Goal: Task Accomplishment & Management: Manage account settings

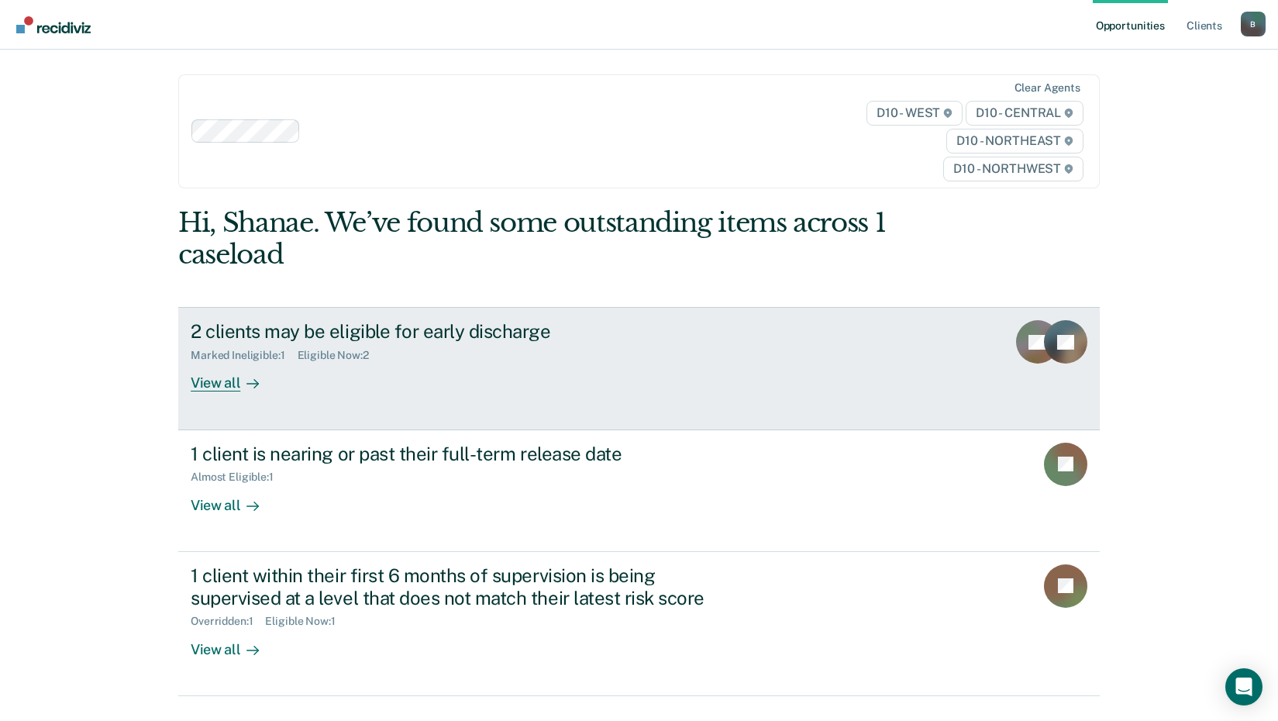
click at [196, 375] on div "View all" at bounding box center [234, 377] width 87 height 30
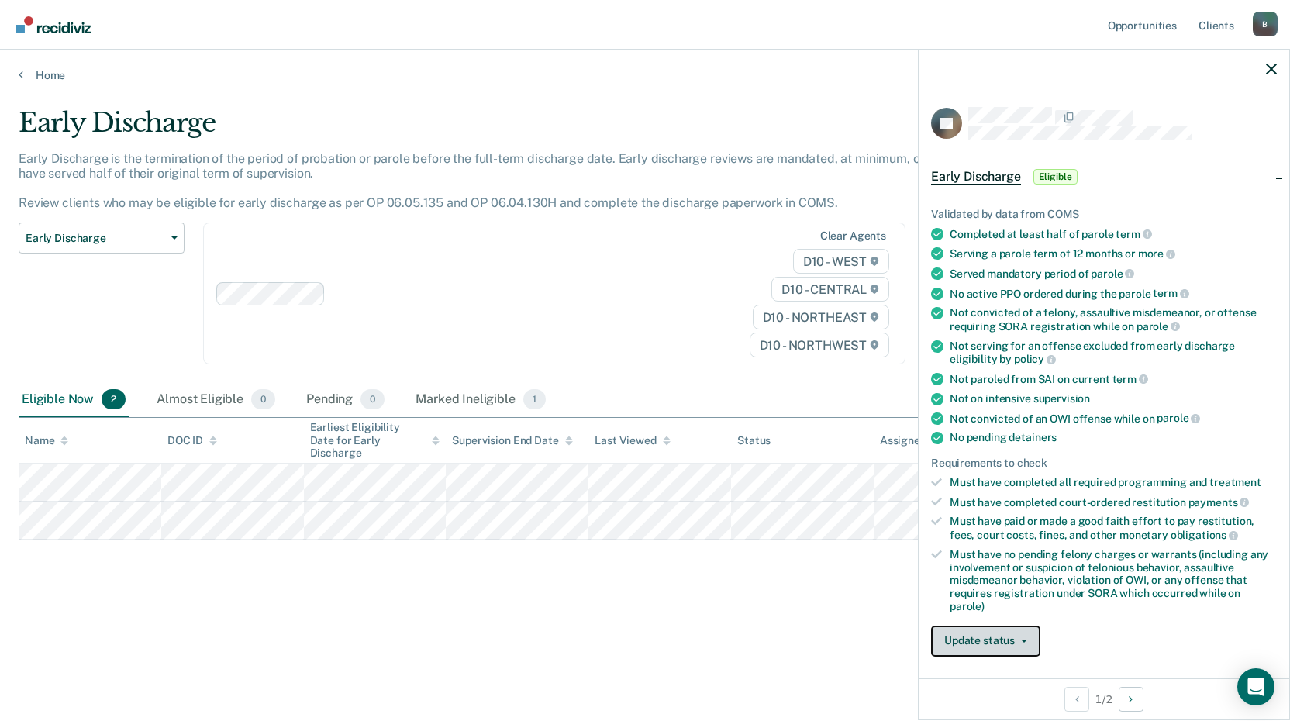
click at [957, 636] on button "Update status" at bounding box center [985, 641] width 109 height 31
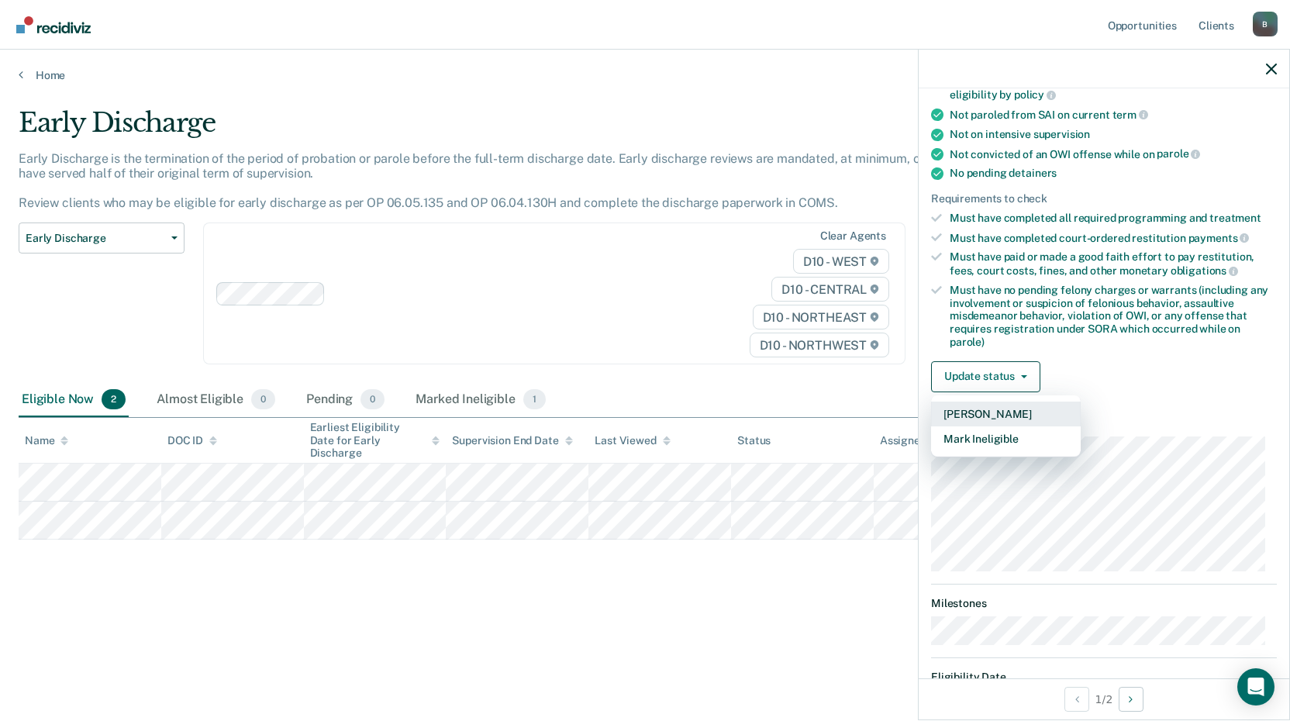
scroll to position [334, 0]
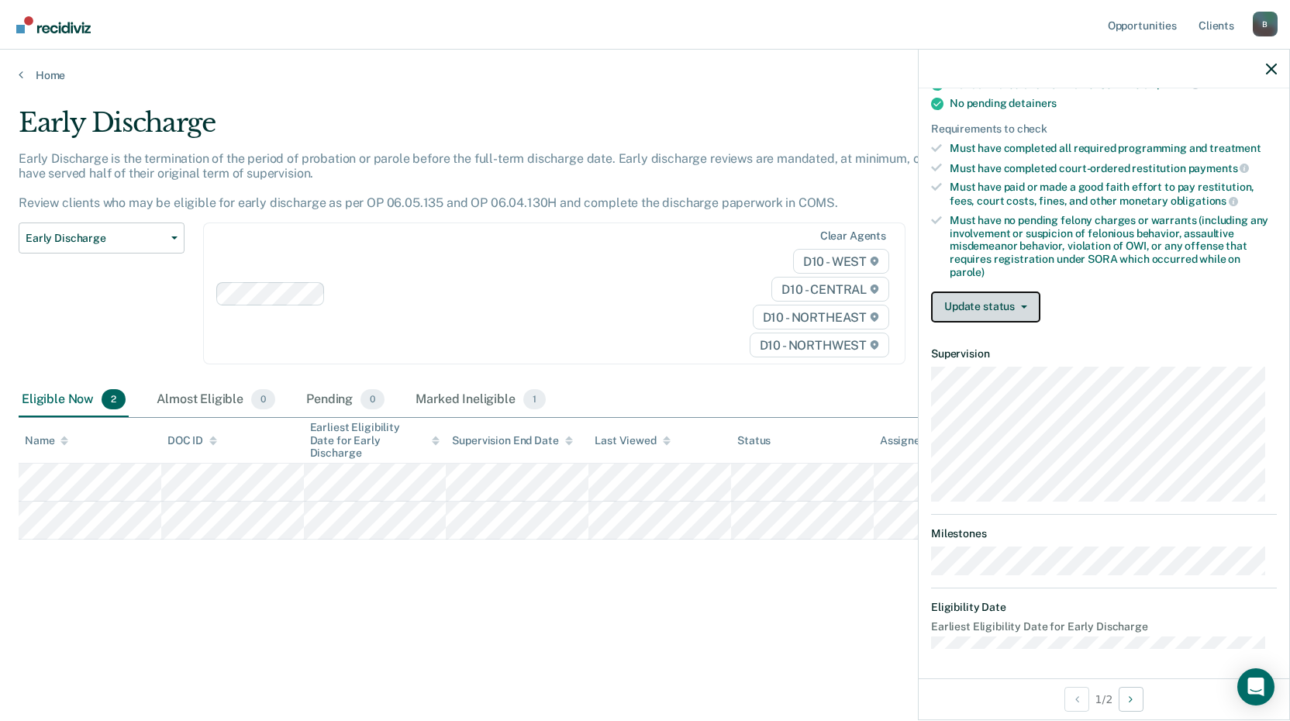
click at [1021, 305] on icon "button" at bounding box center [1024, 306] width 6 height 3
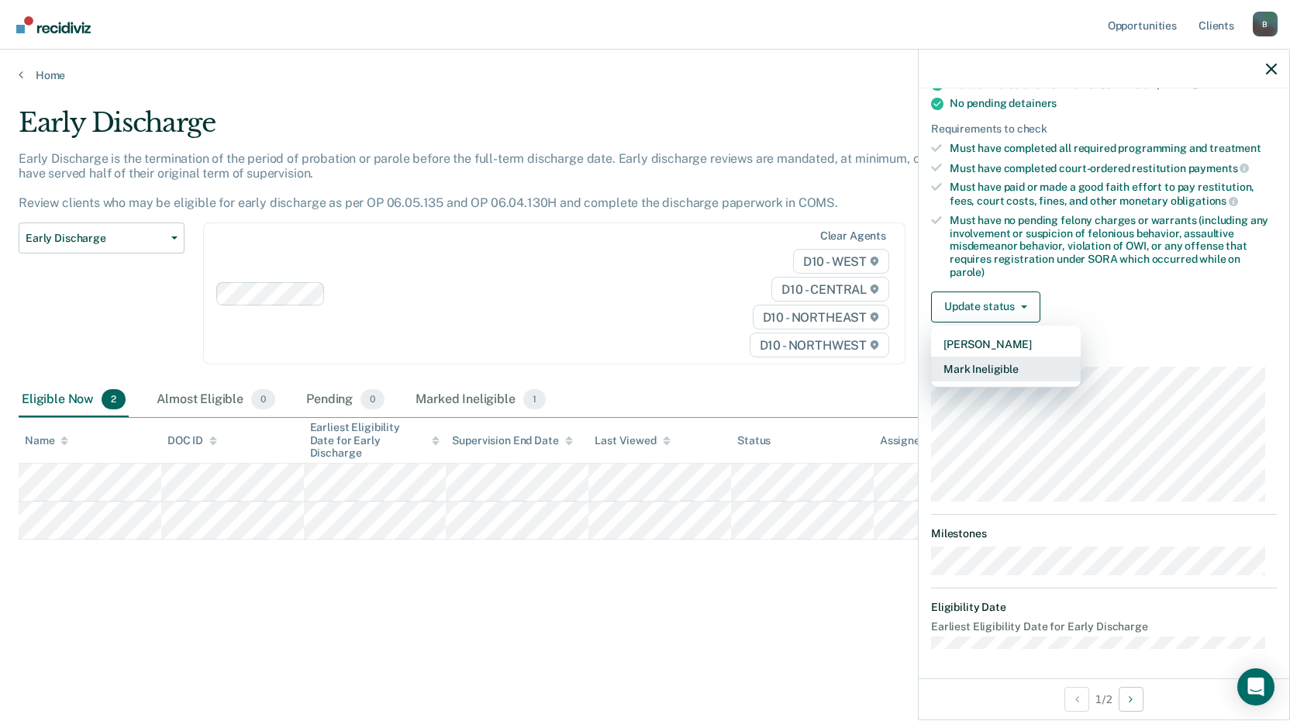
click at [1020, 370] on button "Mark Ineligible" at bounding box center [1006, 369] width 150 height 25
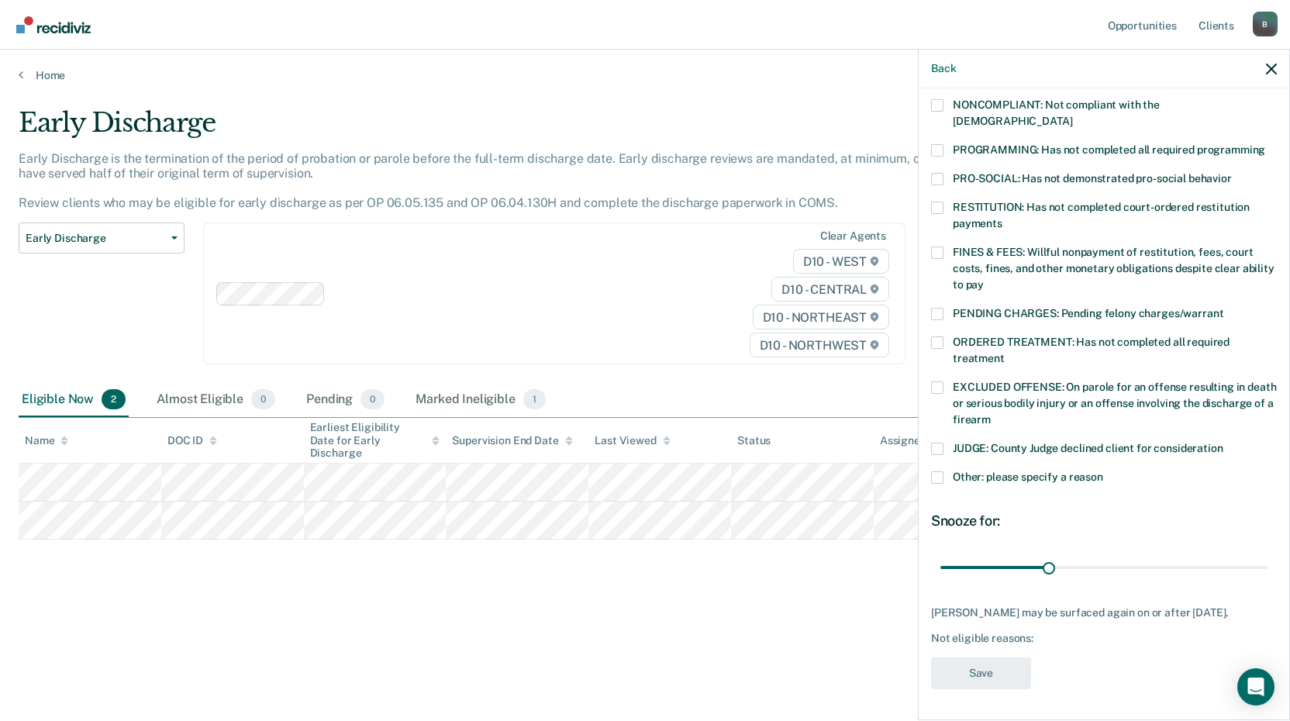
scroll to position [285, 0]
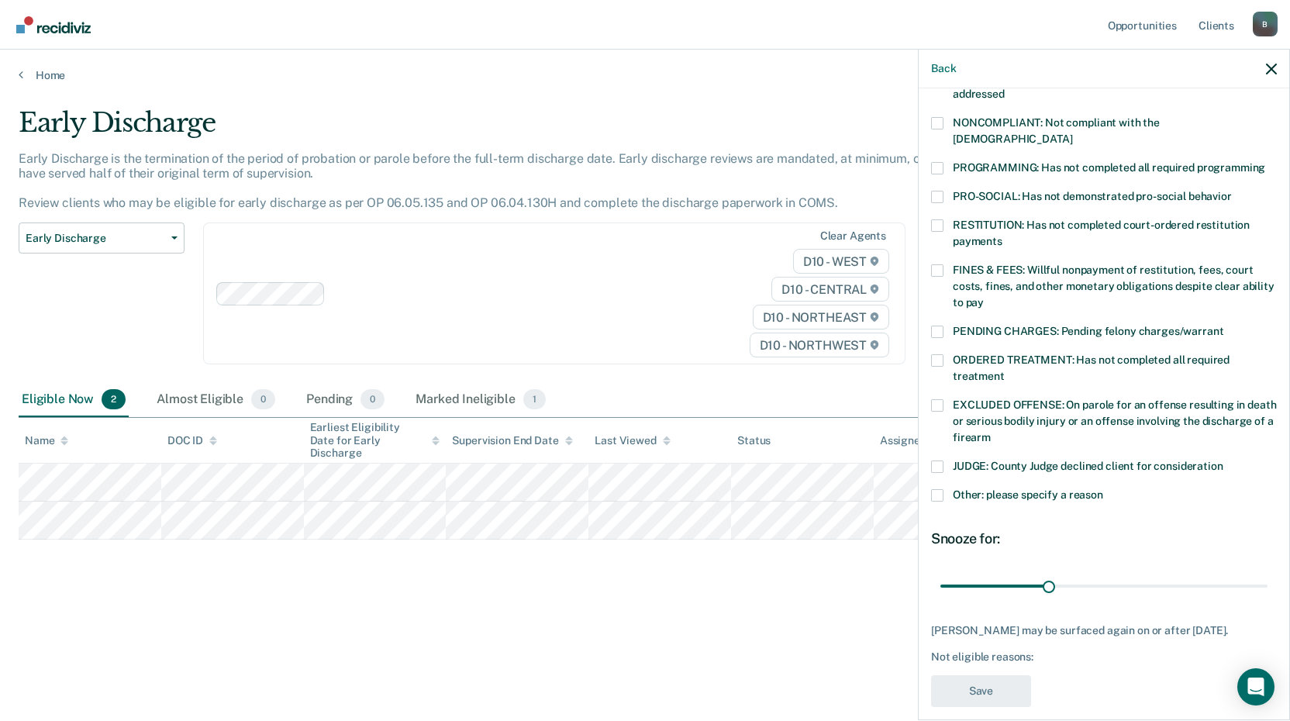
click at [932, 264] on span at bounding box center [937, 270] width 12 height 12
click at [984, 297] on input "FINES & FEES: Willful nonpayment of restitution, fees, court costs, fines, and …" at bounding box center [984, 297] width 0 height 0
click at [993, 675] on button "Save" at bounding box center [981, 691] width 100 height 32
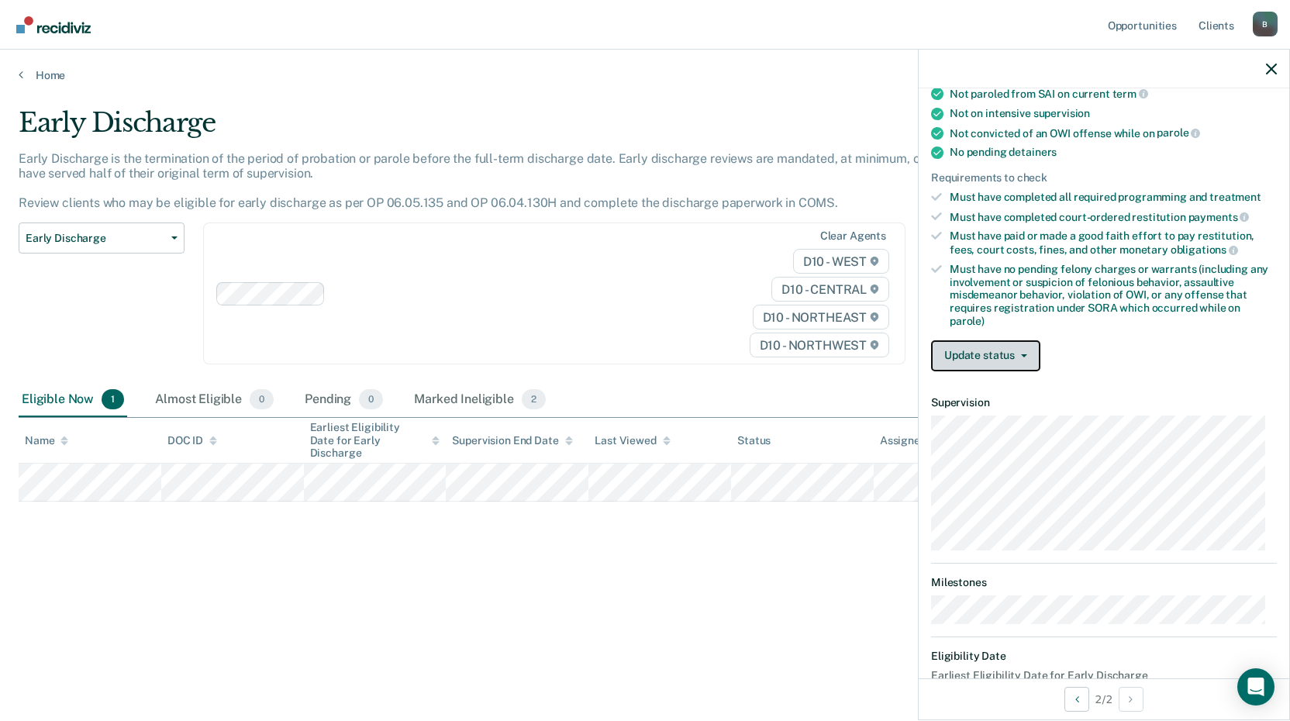
click at [1032, 361] on button "Update status" at bounding box center [985, 355] width 109 height 31
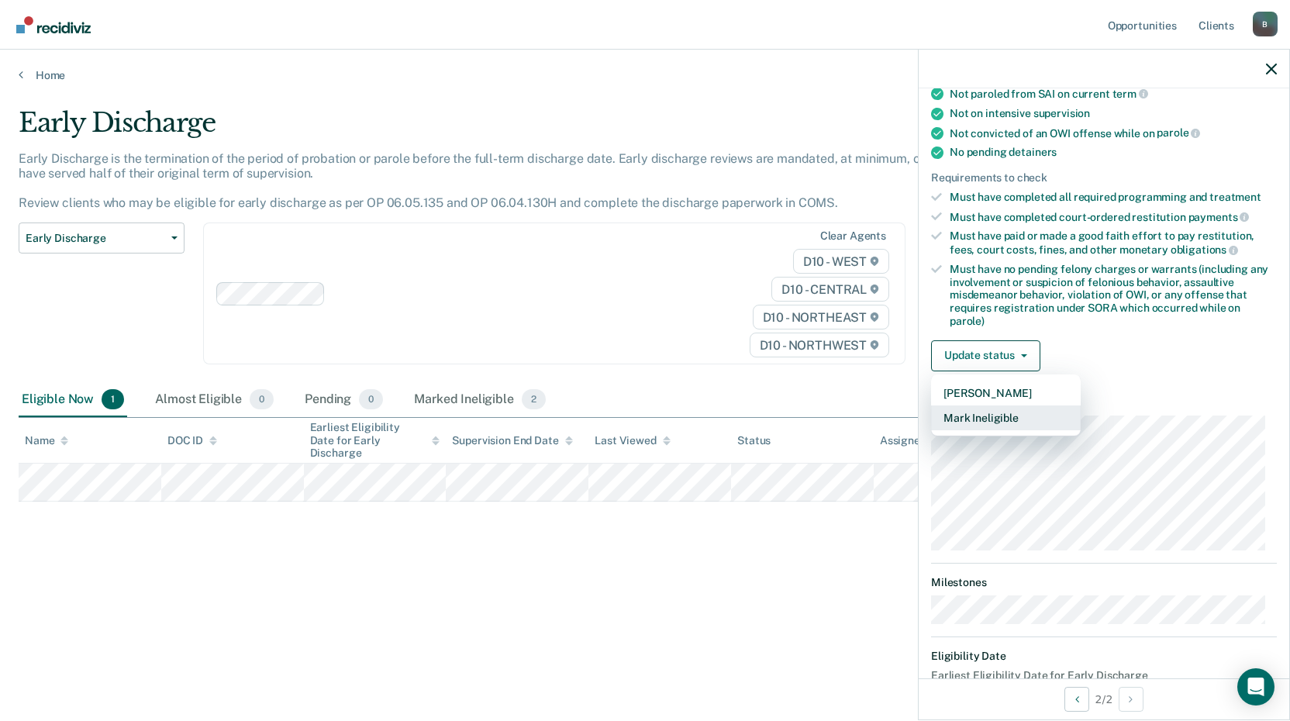
click at [1013, 419] on button "Mark Ineligible" at bounding box center [1006, 417] width 150 height 25
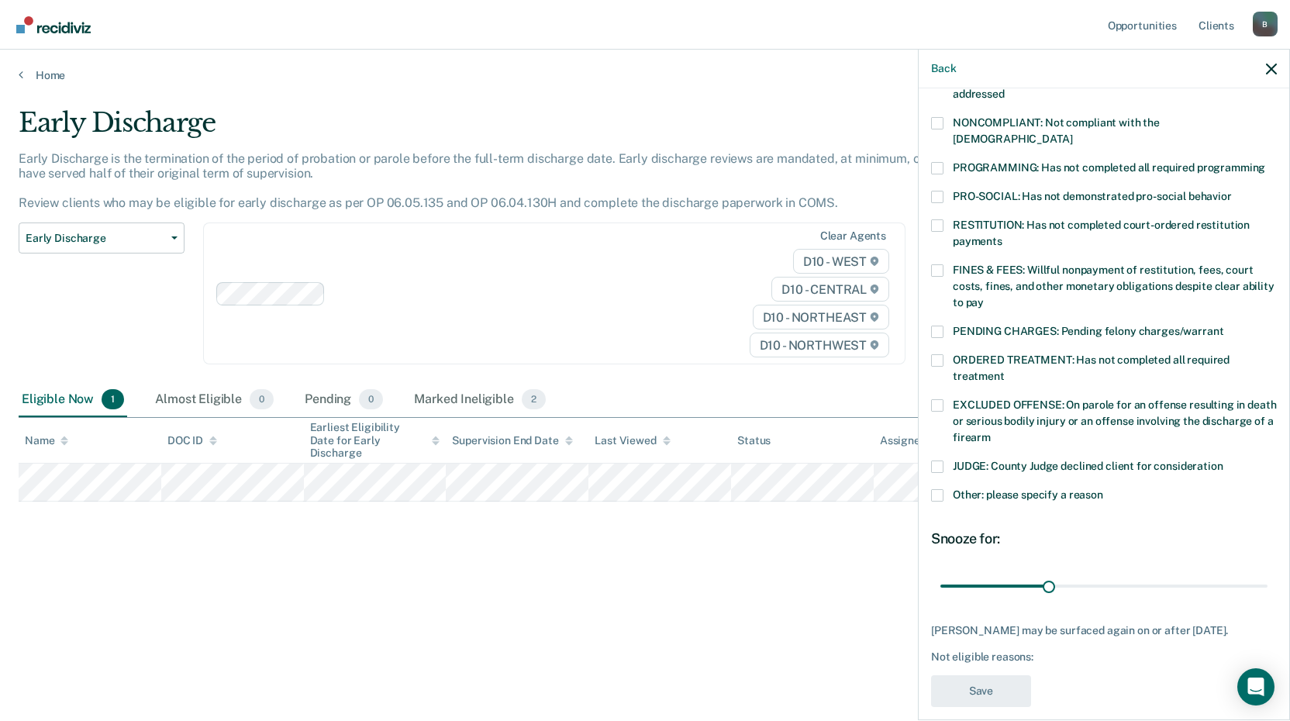
click at [947, 264] on label "FINES & FEES: Willful nonpayment of restitution, fees, court costs, fines, and …" at bounding box center [1104, 288] width 346 height 49
click at [984, 297] on input "FINES & FEES: Willful nonpayment of restitution, fees, court costs, fines, and …" at bounding box center [984, 297] width 0 height 0
click at [1006, 675] on button "Save" at bounding box center [981, 691] width 100 height 32
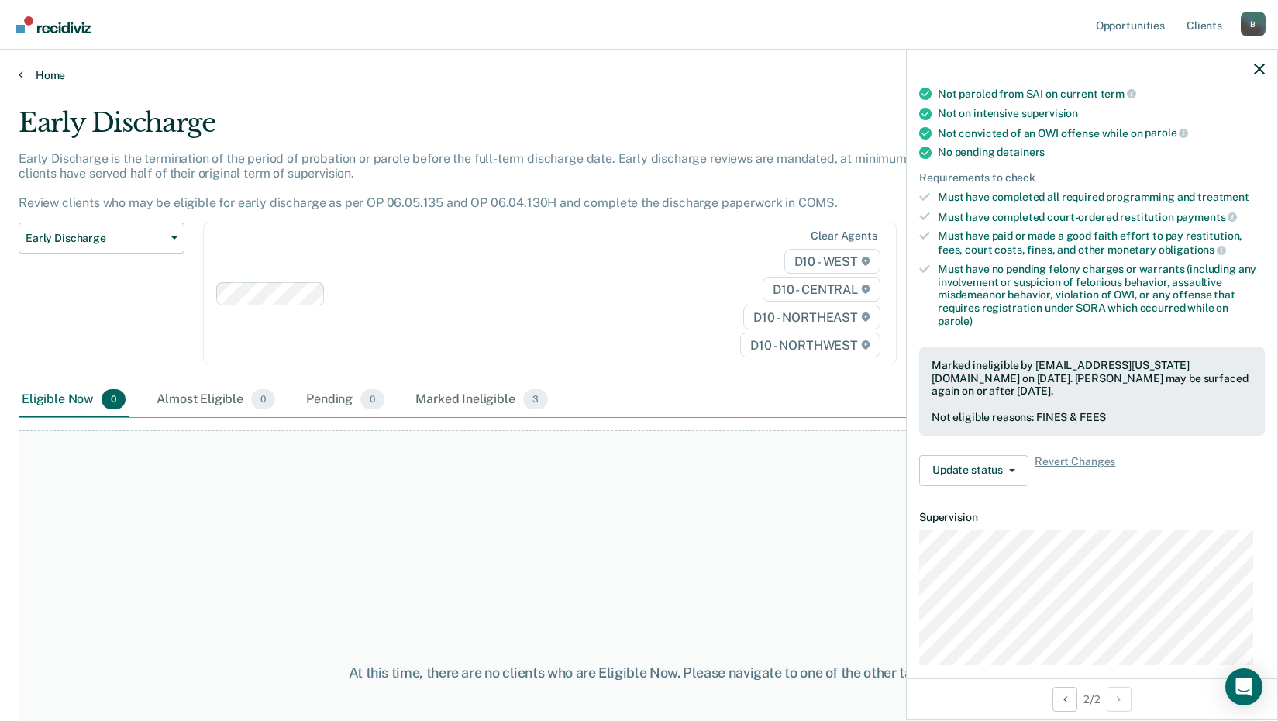
click at [50, 71] on link "Home" at bounding box center [639, 75] width 1241 height 14
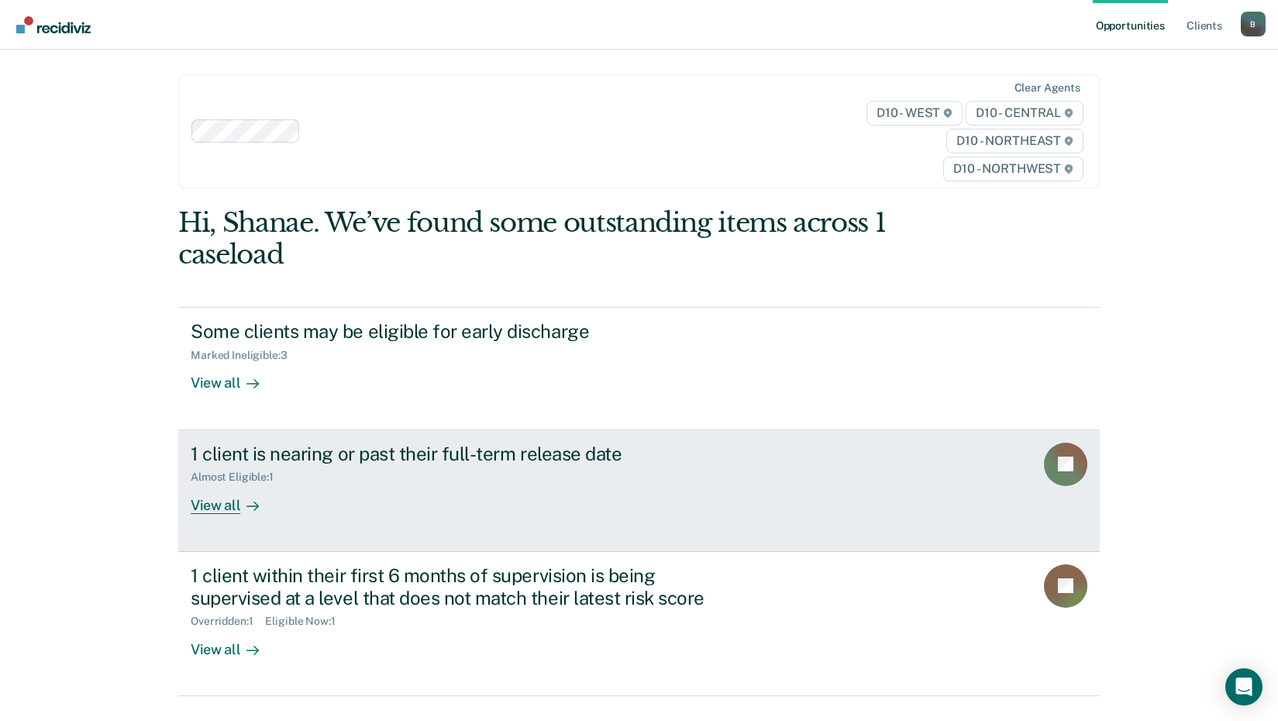
click at [215, 502] on div "View all" at bounding box center [234, 499] width 87 height 30
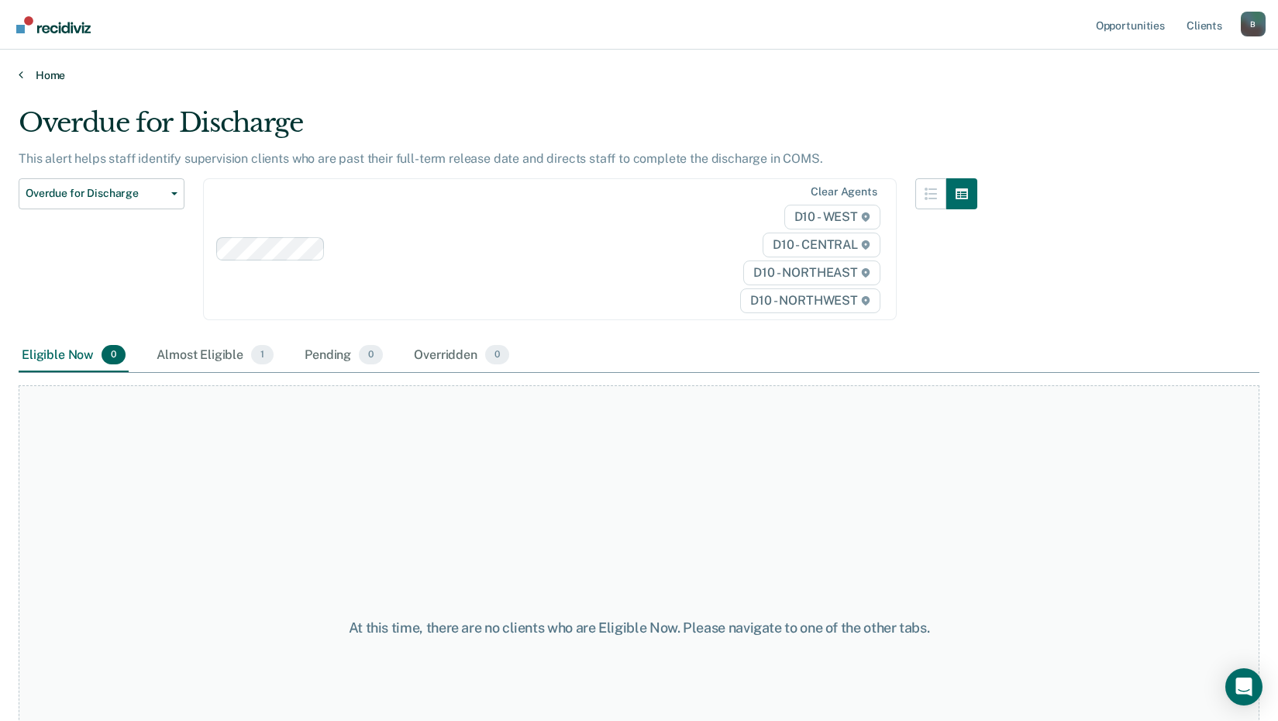
click at [52, 75] on link "Home" at bounding box center [639, 75] width 1241 height 14
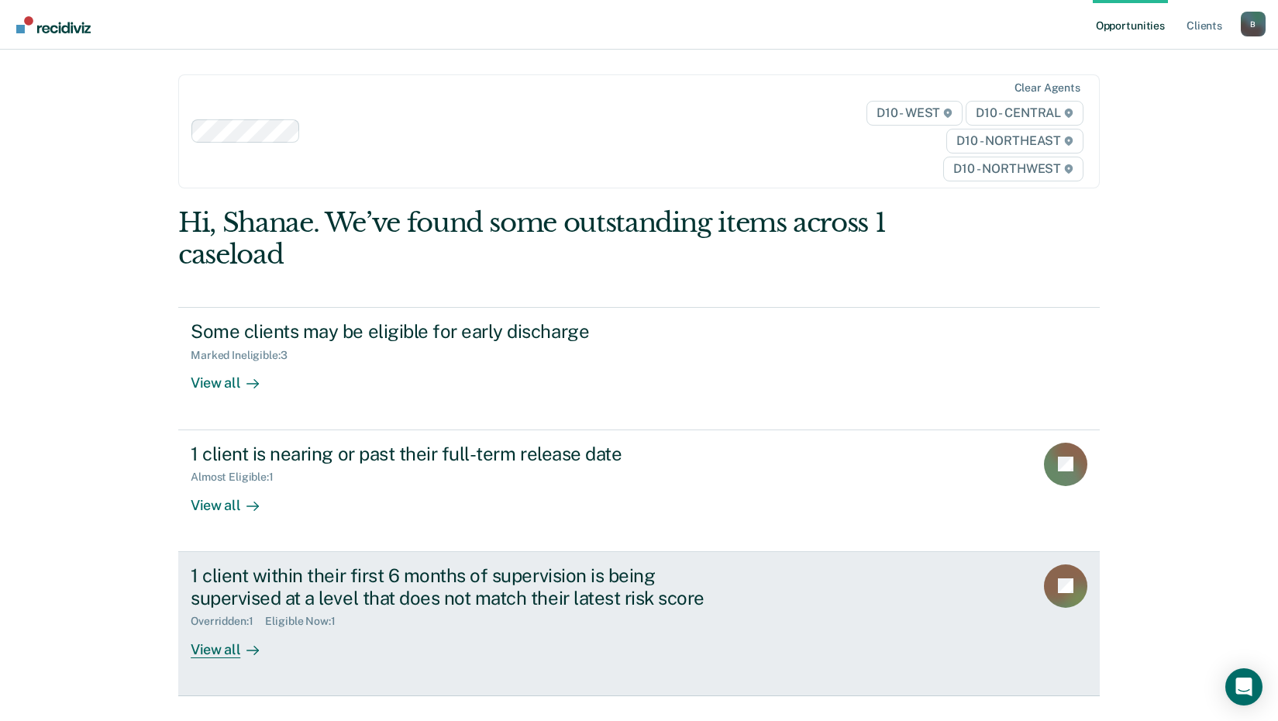
click at [224, 656] on div "View all" at bounding box center [234, 643] width 87 height 30
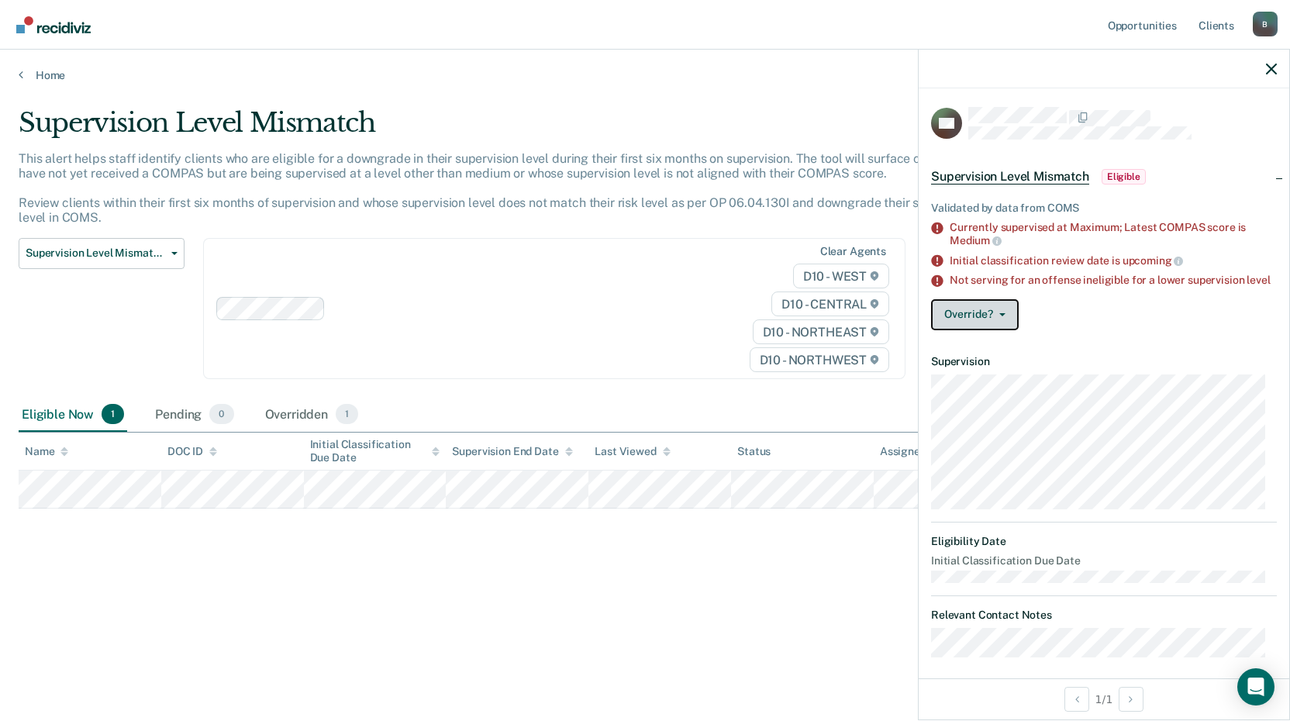
click at [1002, 316] on icon "button" at bounding box center [1002, 314] width 6 height 3
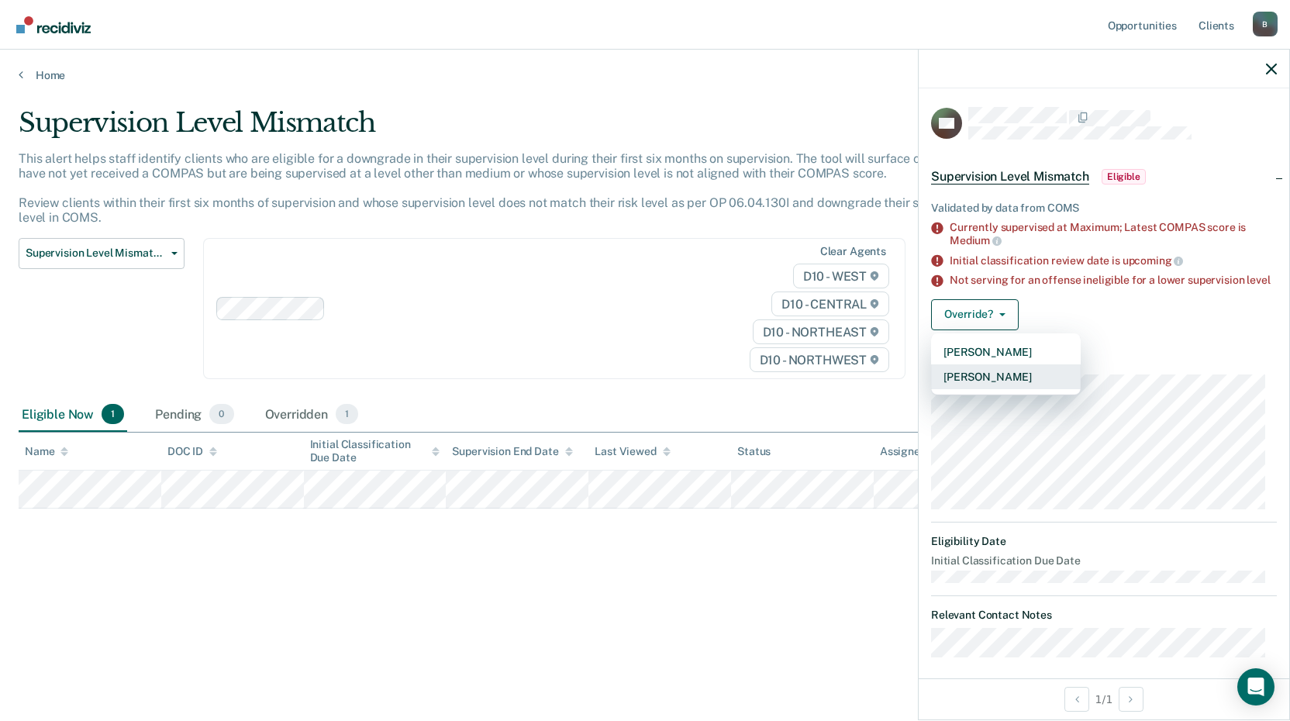
click at [994, 385] on button "[PERSON_NAME]" at bounding box center [1006, 376] width 150 height 25
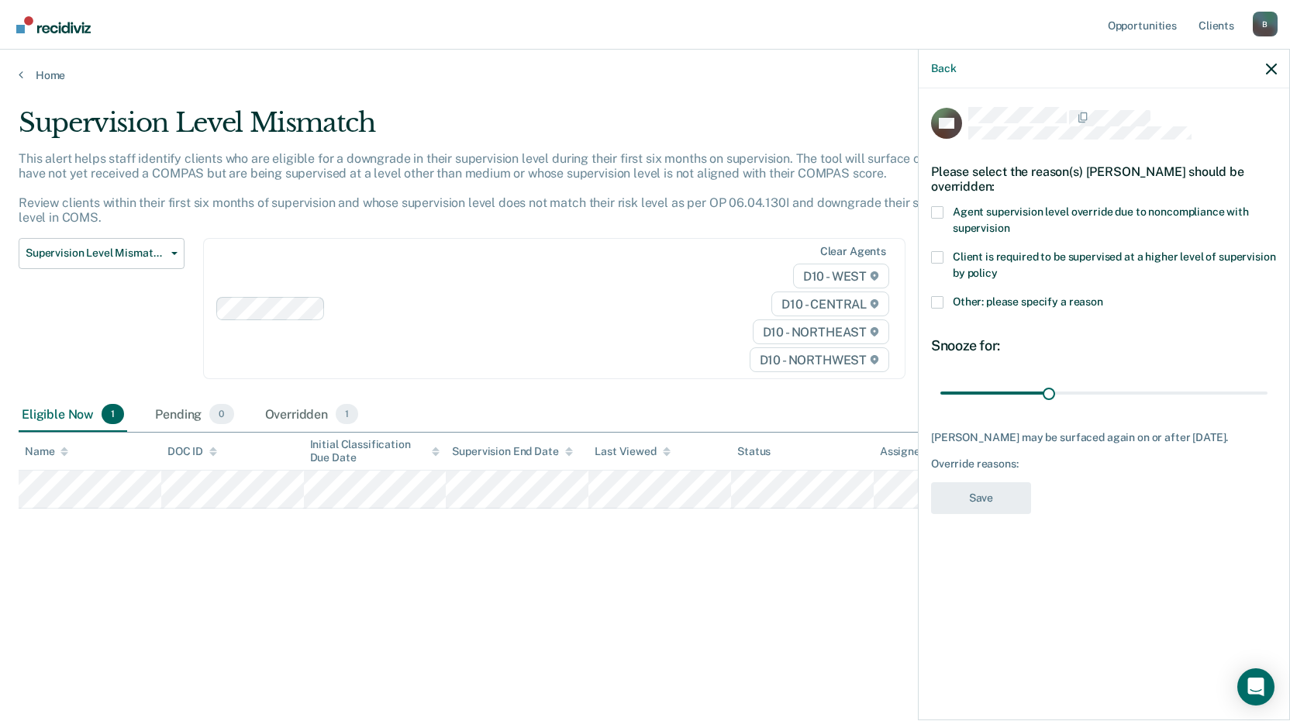
click at [940, 306] on span at bounding box center [937, 302] width 12 height 12
click at [1103, 296] on input "Other: please specify a reason" at bounding box center [1103, 296] width 0 height 0
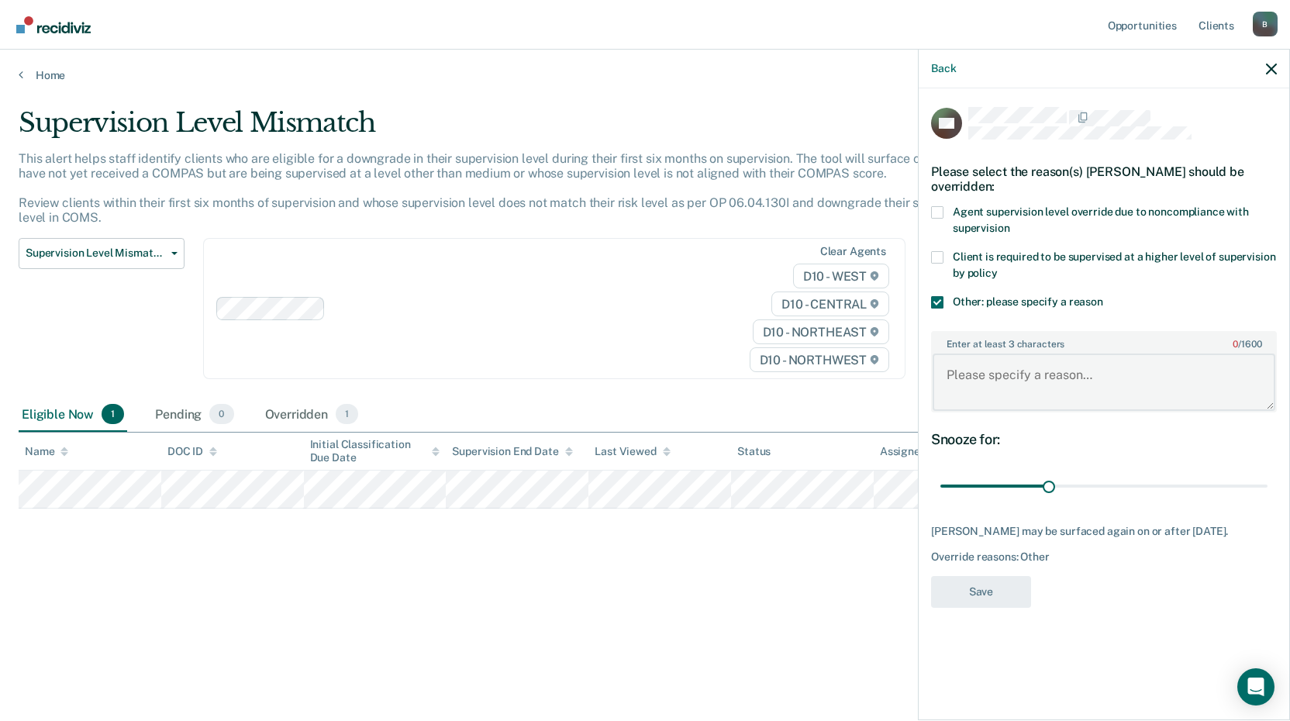
click at [1000, 386] on textarea "Enter at least 3 characters 0 / 1600" at bounding box center [1104, 382] width 343 height 57
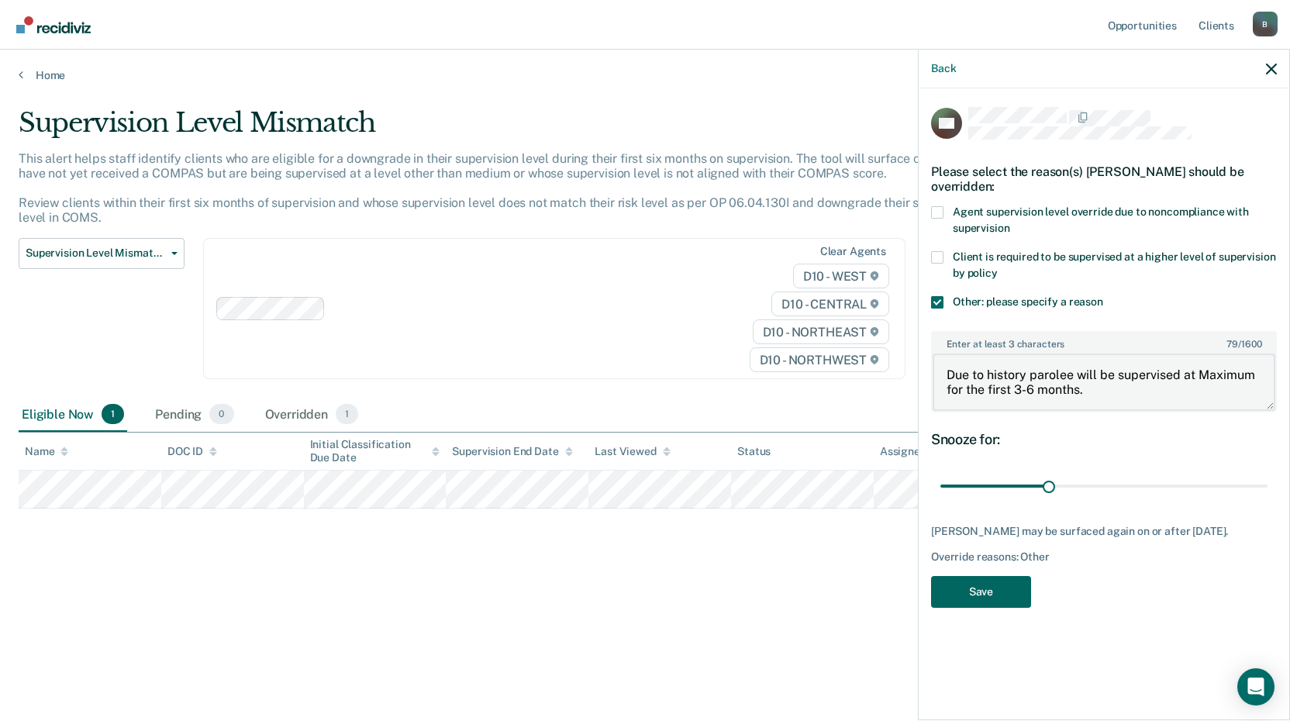
type textarea "Due to history parolee will be supervised at Maximum for the first 3-6 months."
click at [976, 596] on button "Save" at bounding box center [981, 592] width 100 height 32
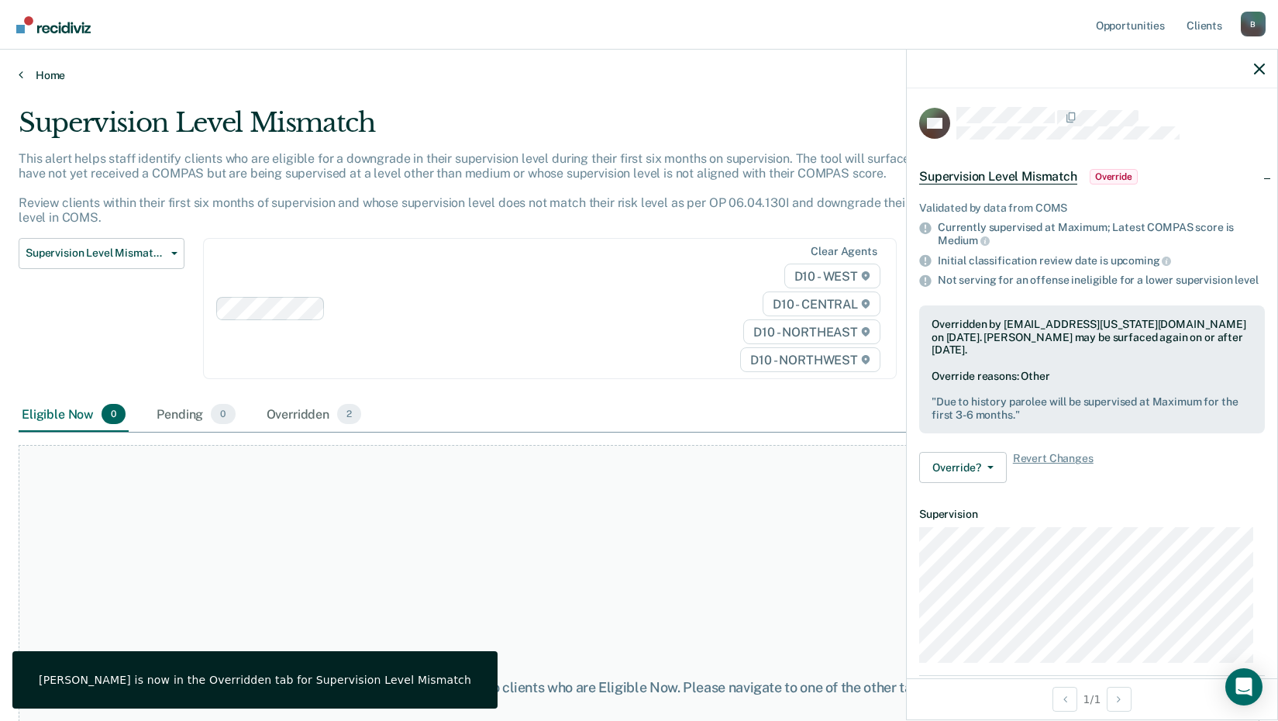
click at [49, 74] on link "Home" at bounding box center [639, 75] width 1241 height 14
